Goal: Task Accomplishment & Management: Manage account settings

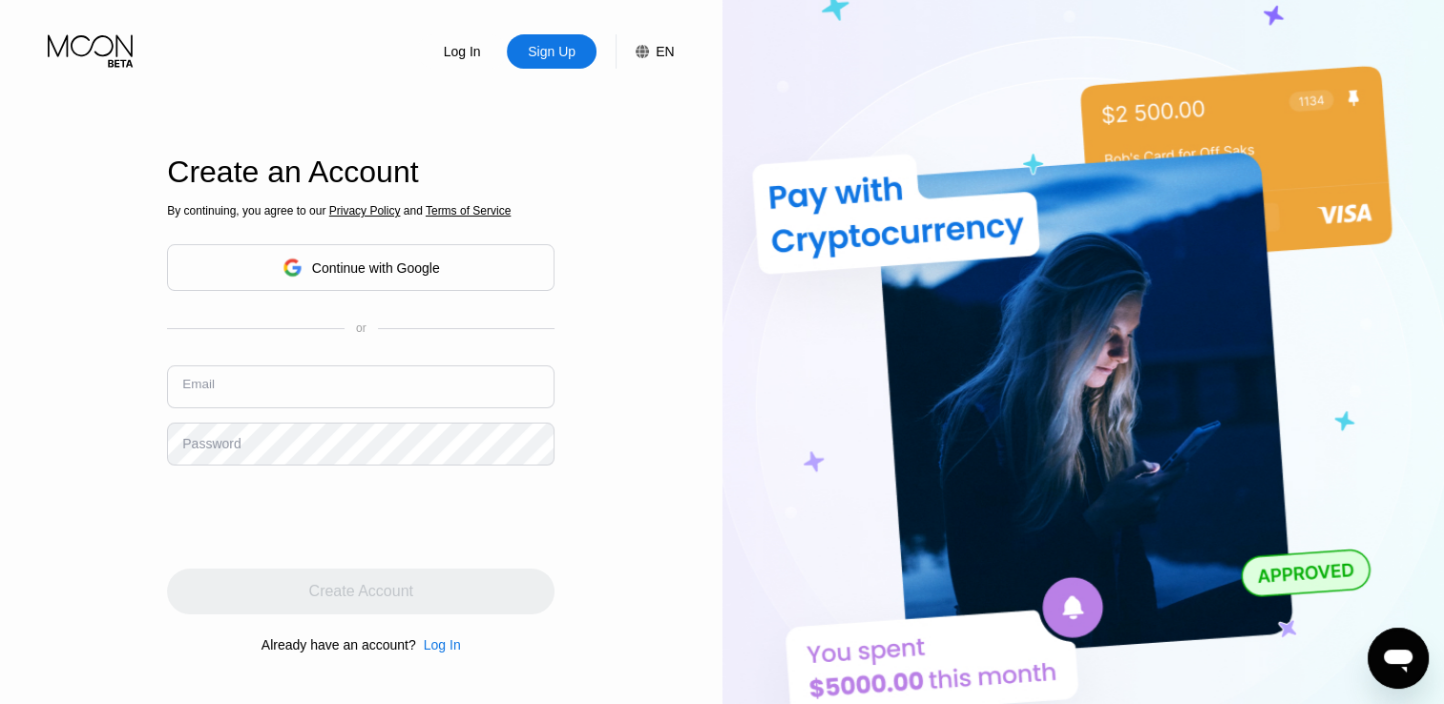
click at [338, 394] on input "text" at bounding box center [360, 386] width 387 height 43
paste input "[EMAIL_ADDRESS][DOMAIN_NAME]"
type input "[EMAIL_ADDRESS][DOMAIN_NAME]"
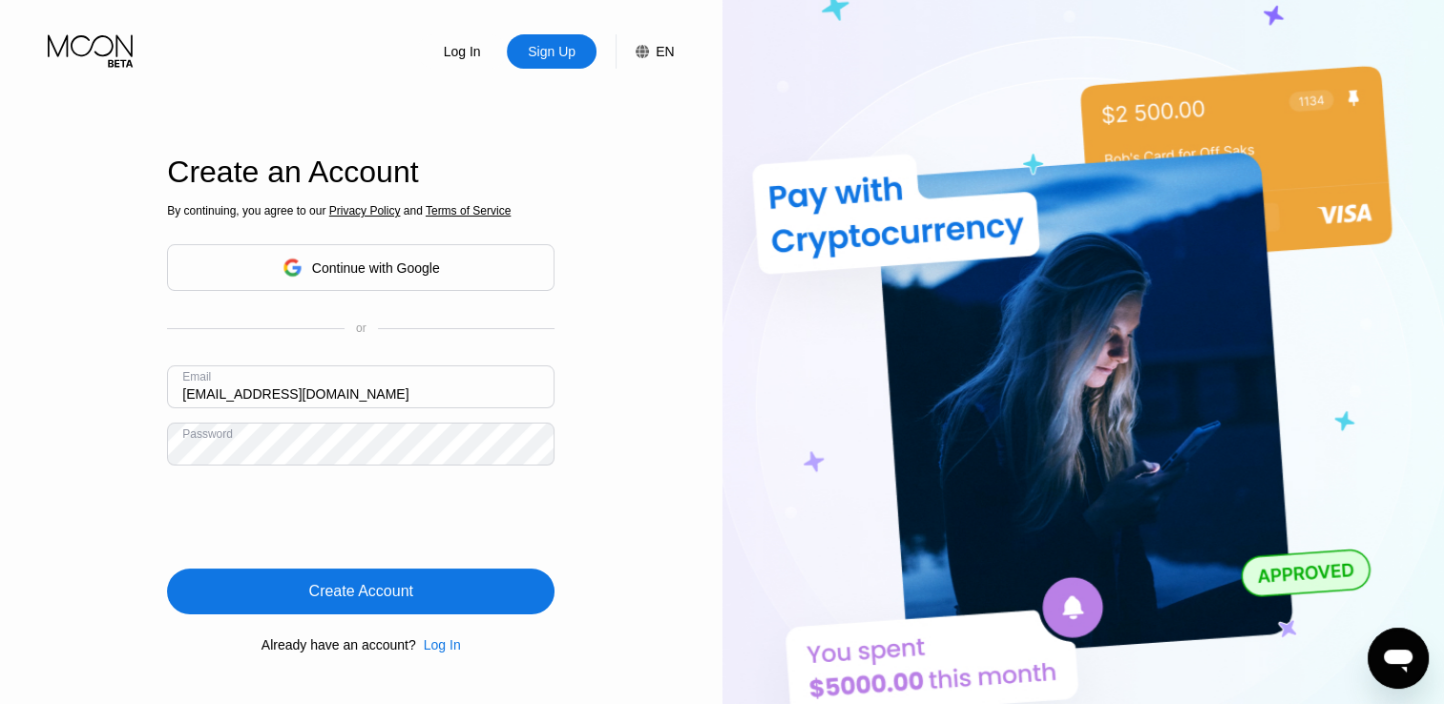
click at [416, 585] on div "Create Account" at bounding box center [360, 592] width 387 height 46
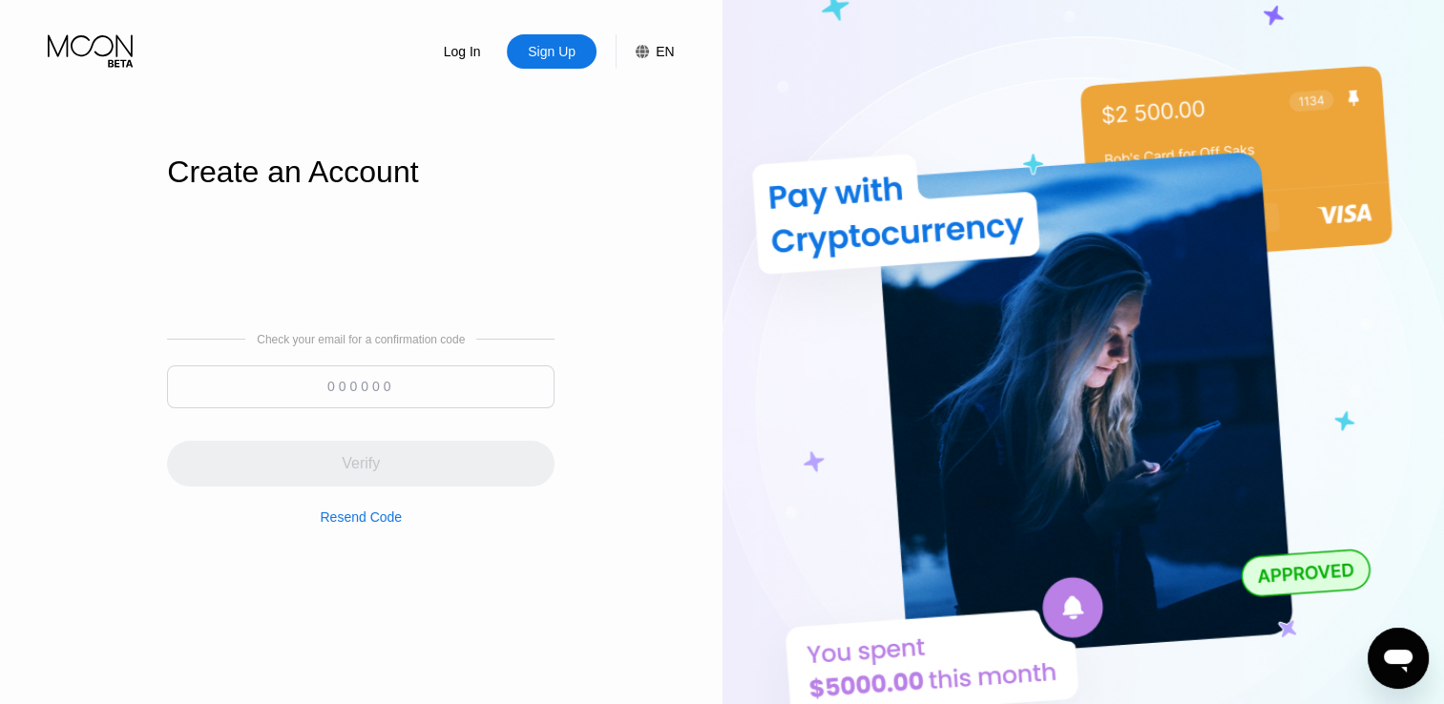
click at [436, 392] on input at bounding box center [360, 386] width 387 height 43
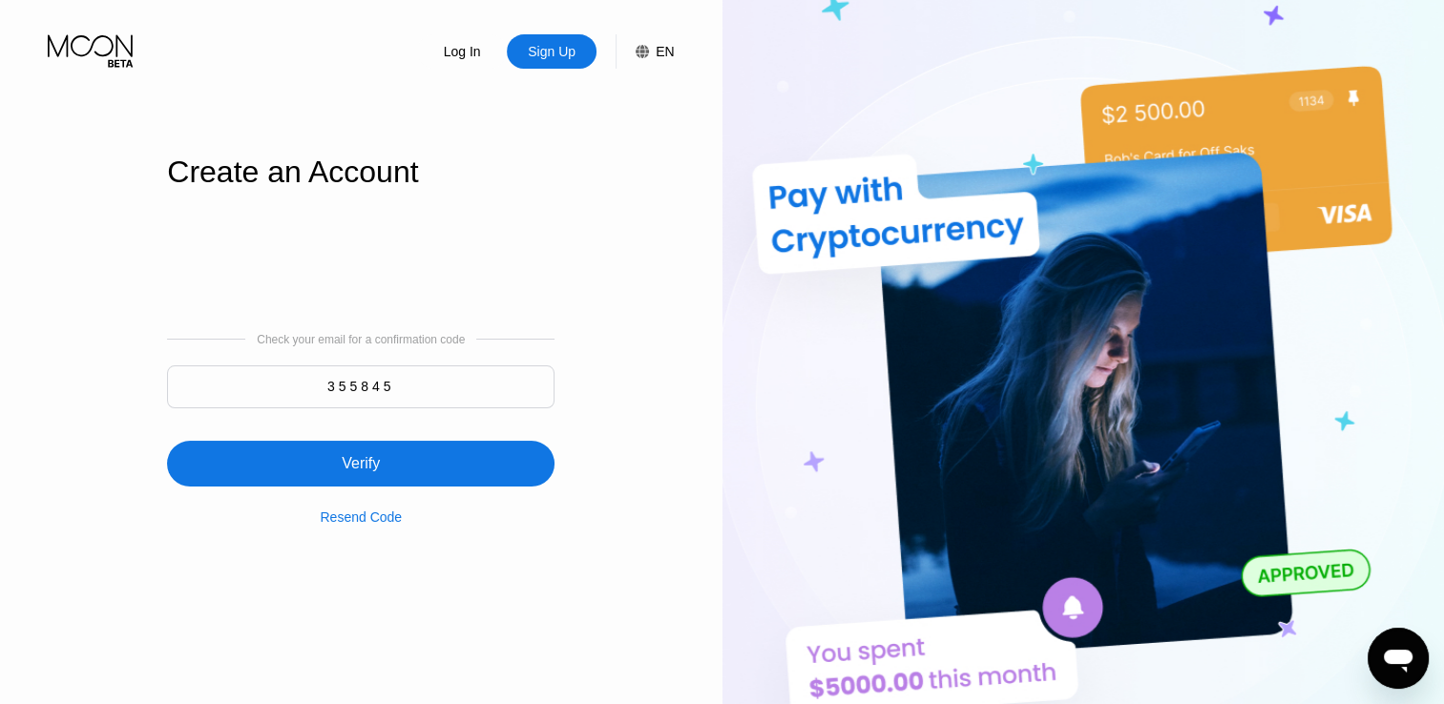
type input "355845"
click at [454, 462] on div "Verify" at bounding box center [360, 464] width 387 height 46
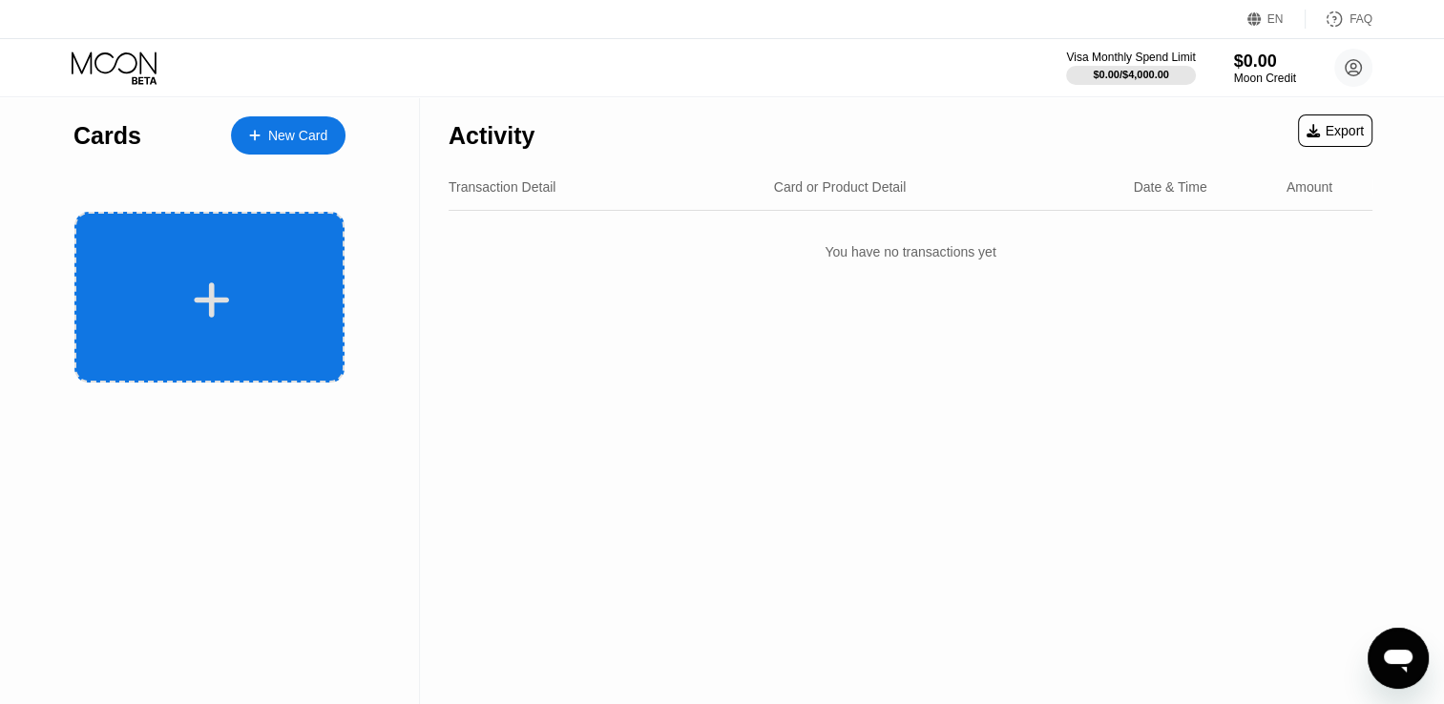
click at [246, 300] on div at bounding box center [212, 300] width 237 height 43
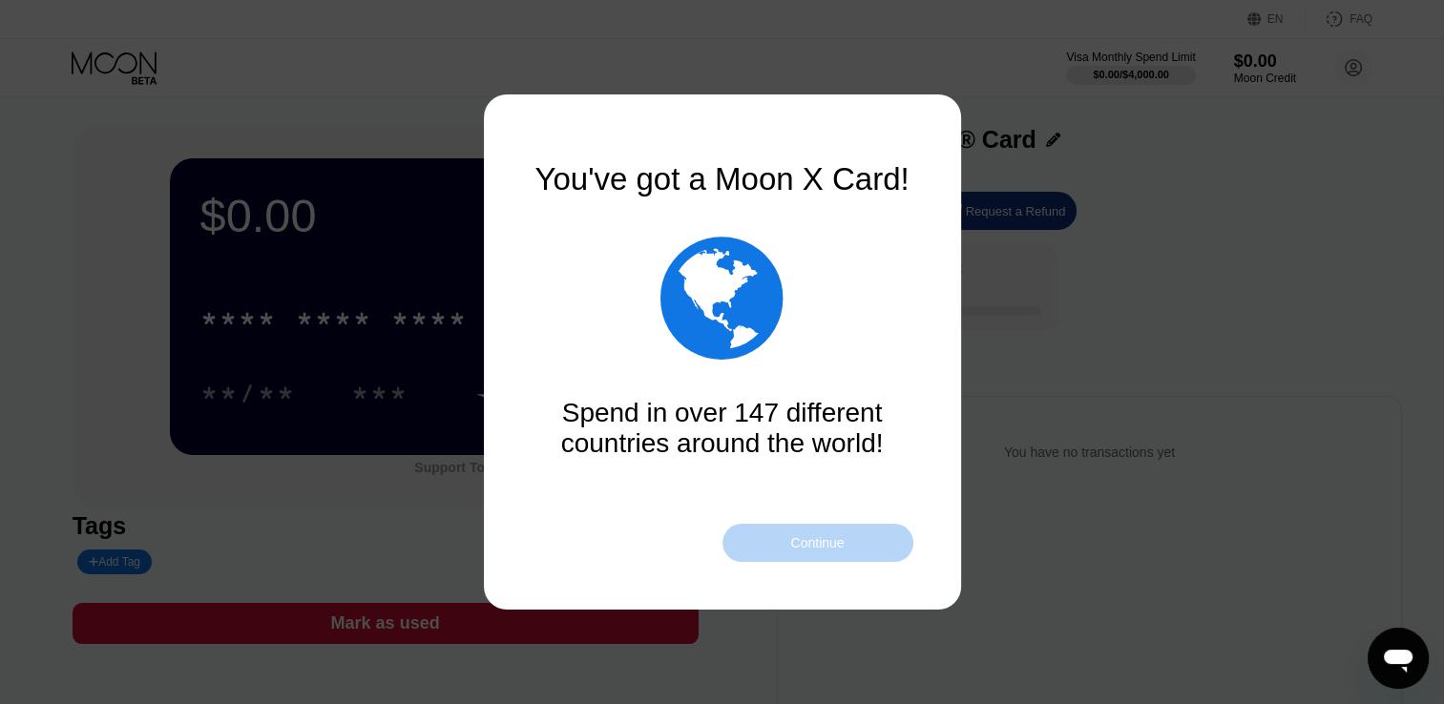
drag, startPoint x: 803, startPoint y: 540, endPoint x: 760, endPoint y: 529, distance: 45.4
click at [802, 540] on div "Continue" at bounding box center [816, 542] width 53 height 15
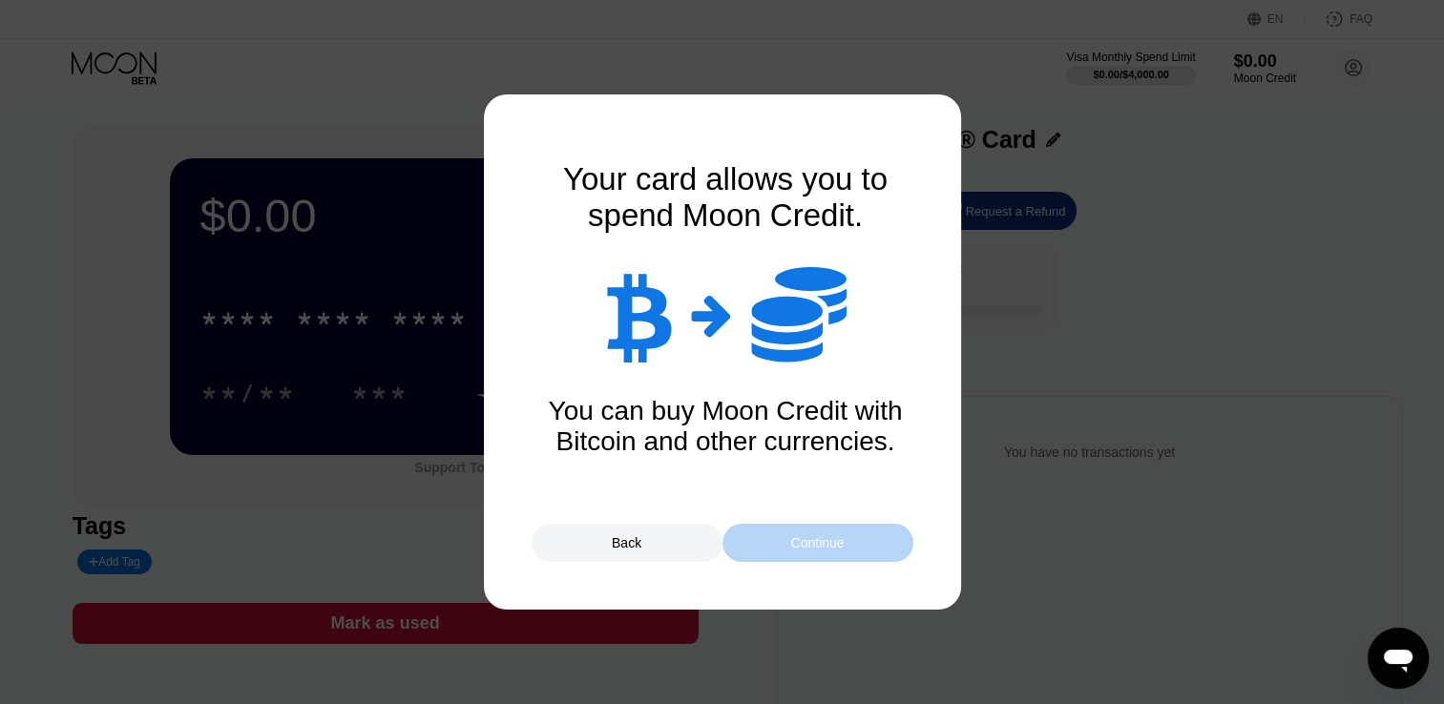
click at [792, 545] on div "Continue" at bounding box center [816, 542] width 53 height 15
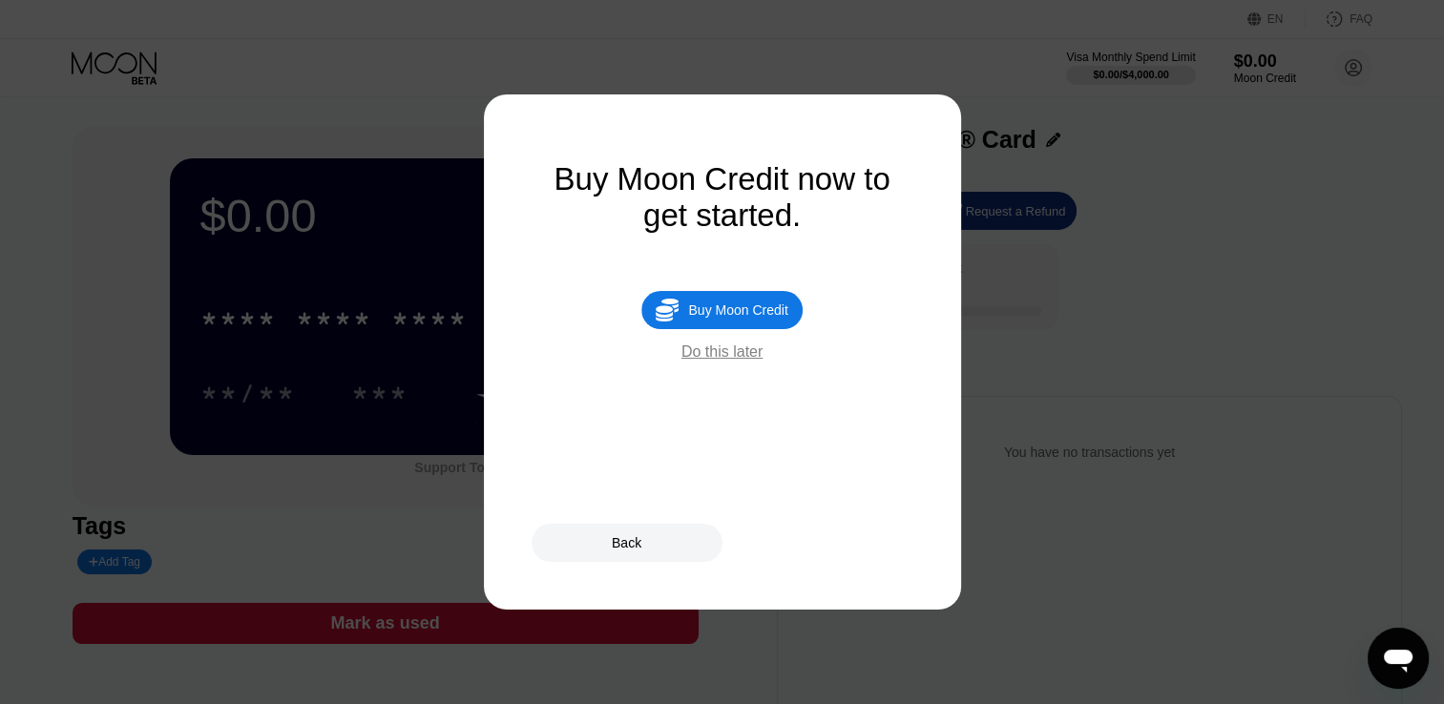
click at [718, 361] on div "Do this later" at bounding box center [721, 352] width 81 height 17
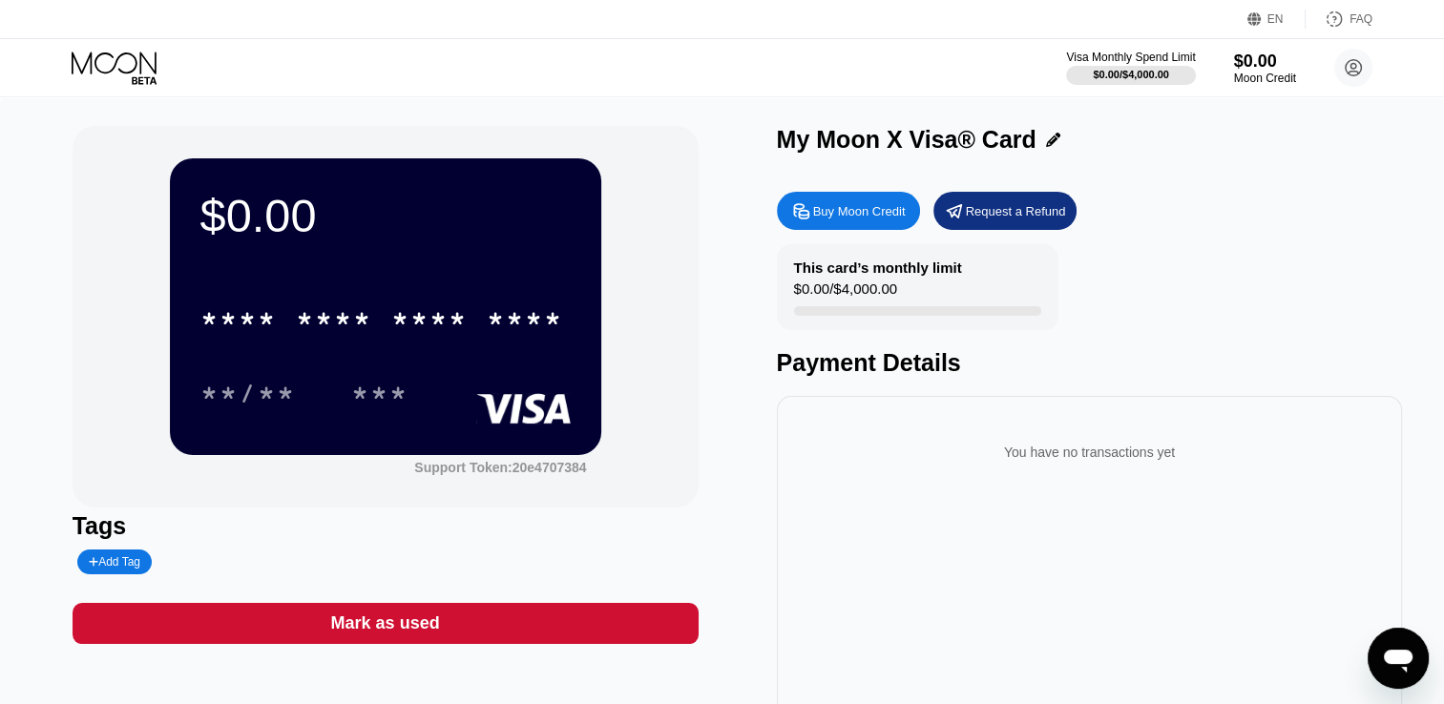
click at [115, 567] on div "Add Tag" at bounding box center [115, 561] width 52 height 13
type input "Ko Mg Soe"
click at [235, 565] on div at bounding box center [245, 561] width 20 height 11
click at [497, 503] on div "$0.00 * * * * * * * * * * * * **** **/** *** Support Token: 20e4707384" at bounding box center [386, 317] width 626 height 382
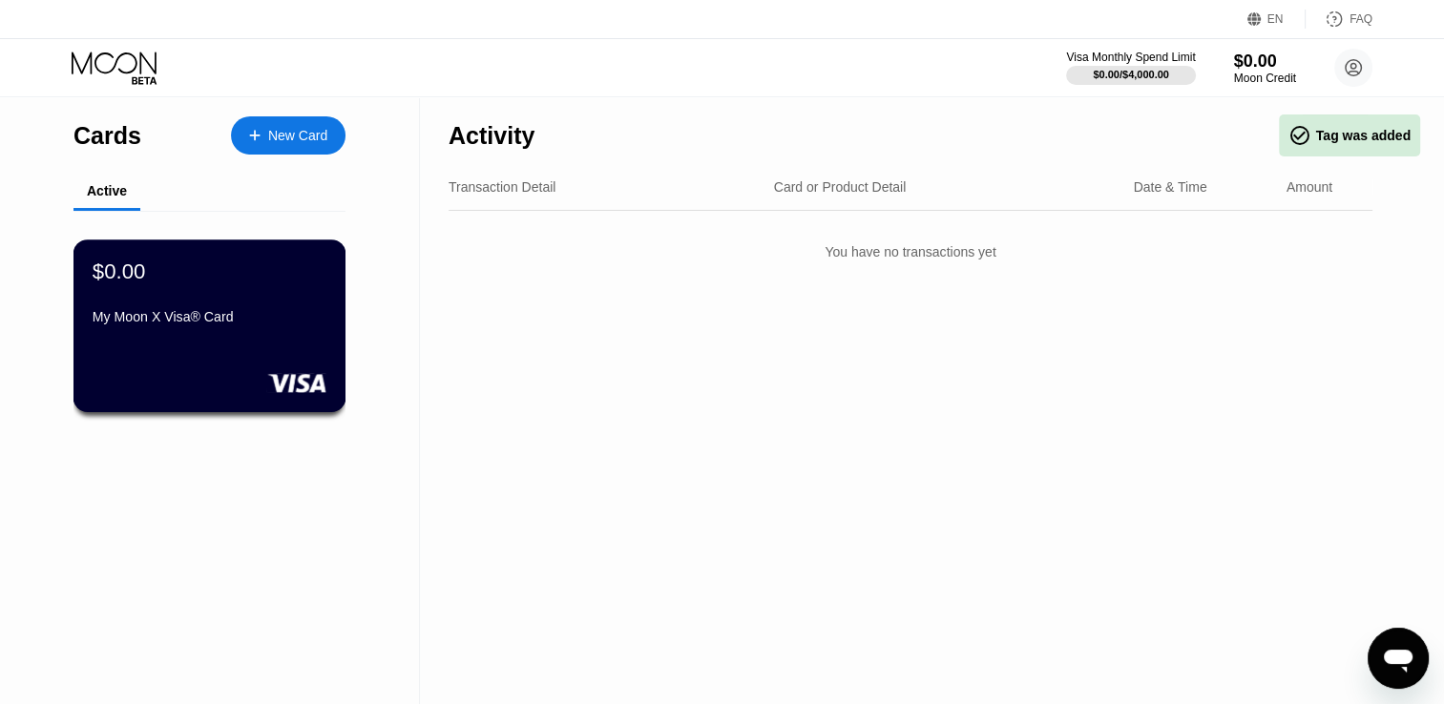
click at [225, 299] on div "$0.00 My Moon X Visa® Card" at bounding box center [210, 295] width 234 height 73
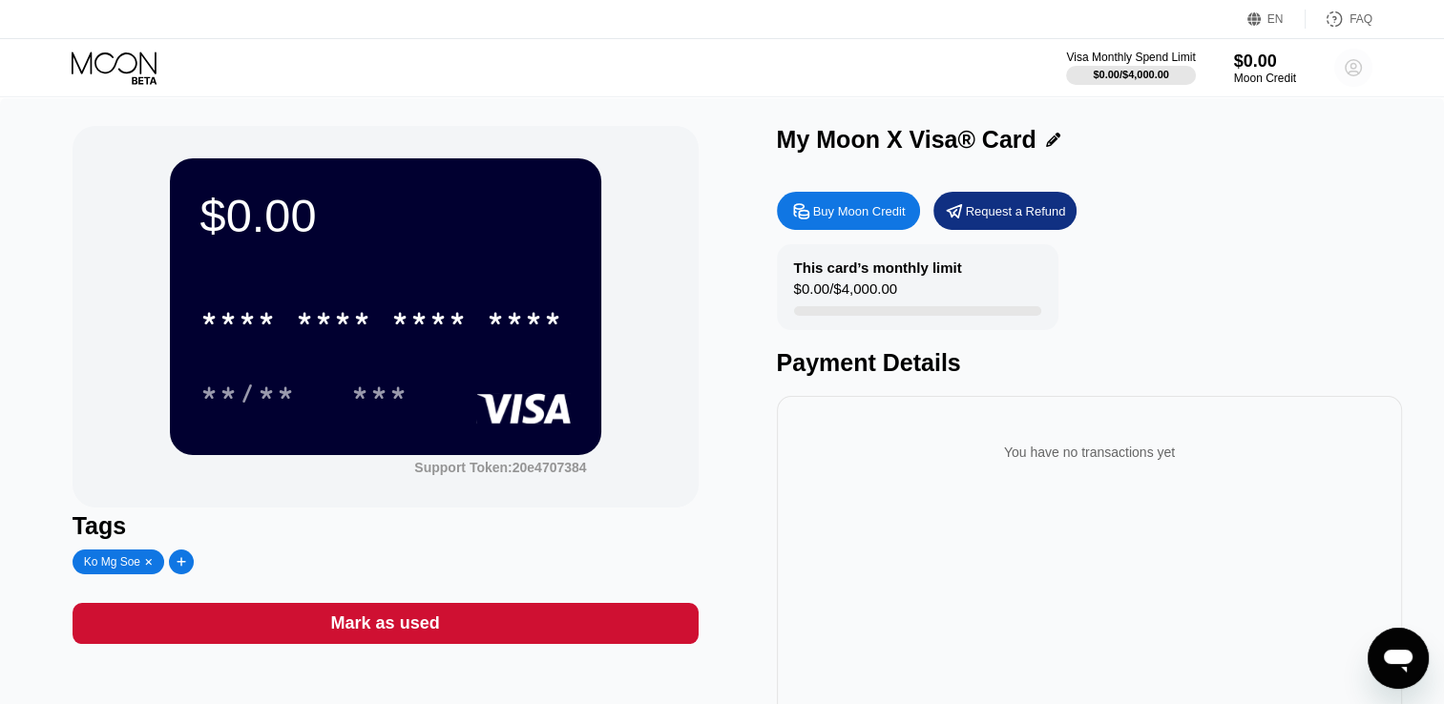
click at [1356, 58] on circle at bounding box center [1353, 68] width 38 height 38
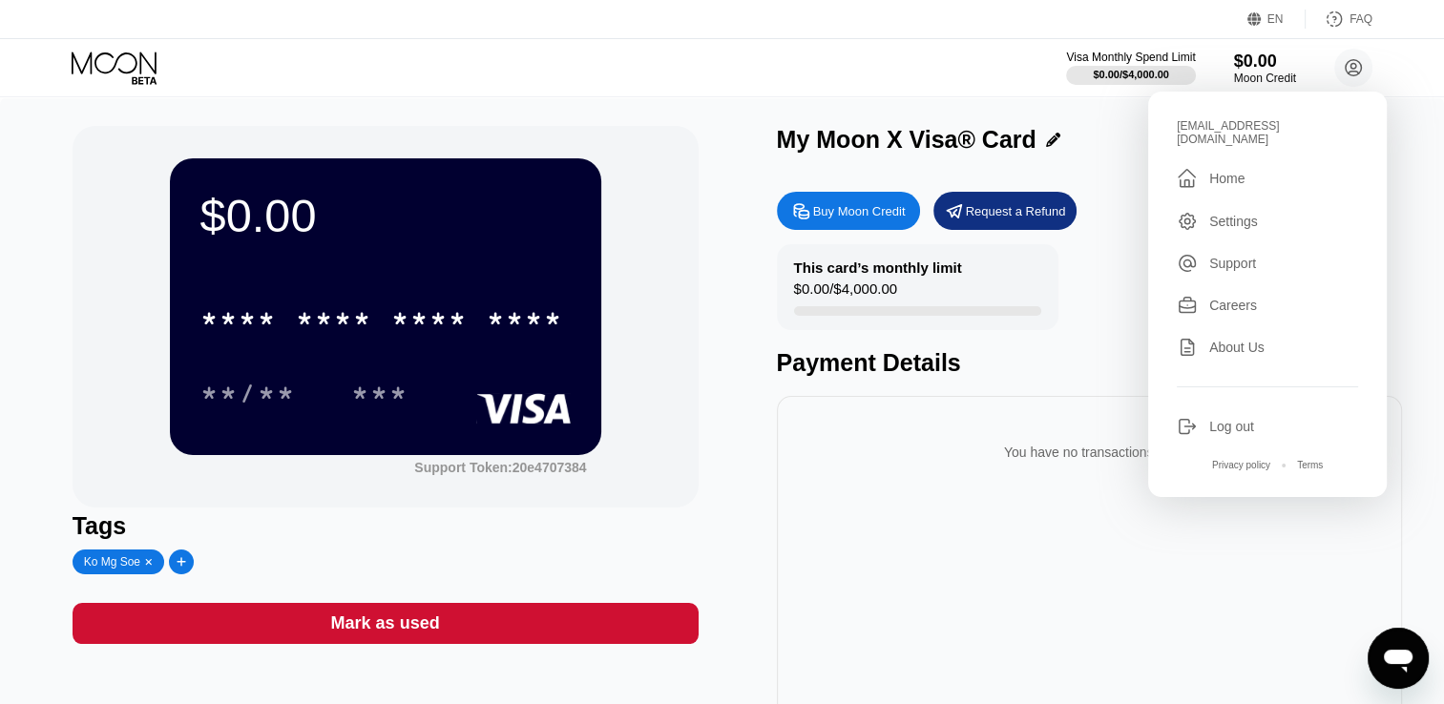
click at [1225, 431] on div "Log out" at bounding box center [1231, 426] width 45 height 15
